Goal: Share content

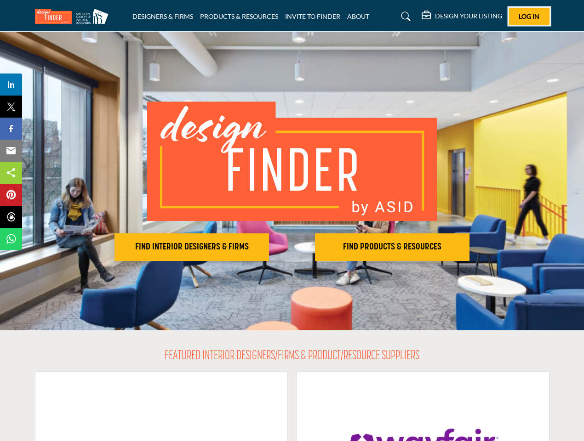
click at [529, 16] on span "Log In" at bounding box center [529, 16] width 21 height 8
click at [192, 247] on h2 "FIND INTERIOR DESIGNERS & FIRMS" at bounding box center [191, 247] width 149 height 11
click at [392, 247] on h2 "FIND PRODUCTS & RESOURCES" at bounding box center [392, 247] width 149 height 11
click at [11, 85] on span "Share" at bounding box center [15, 84] width 26 height 11
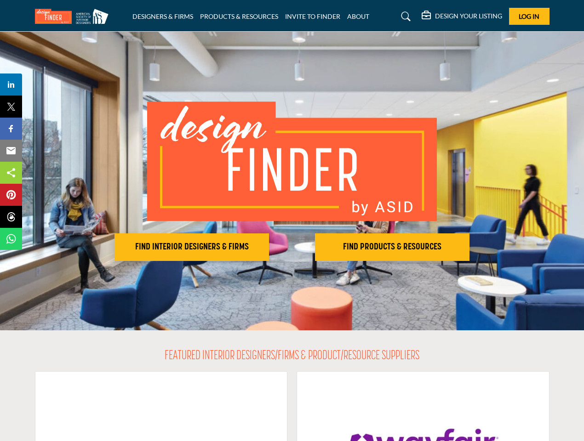
click at [11, 107] on span "Tweet" at bounding box center [15, 106] width 26 height 11
click at [11, 129] on span "Share" at bounding box center [15, 128] width 26 height 11
click at [11, 151] on span "Email" at bounding box center [14, 150] width 25 height 11
click at [11, 173] on span "Share" at bounding box center [15, 172] width 26 height 11
